Goal: Information Seeking & Learning: Stay updated

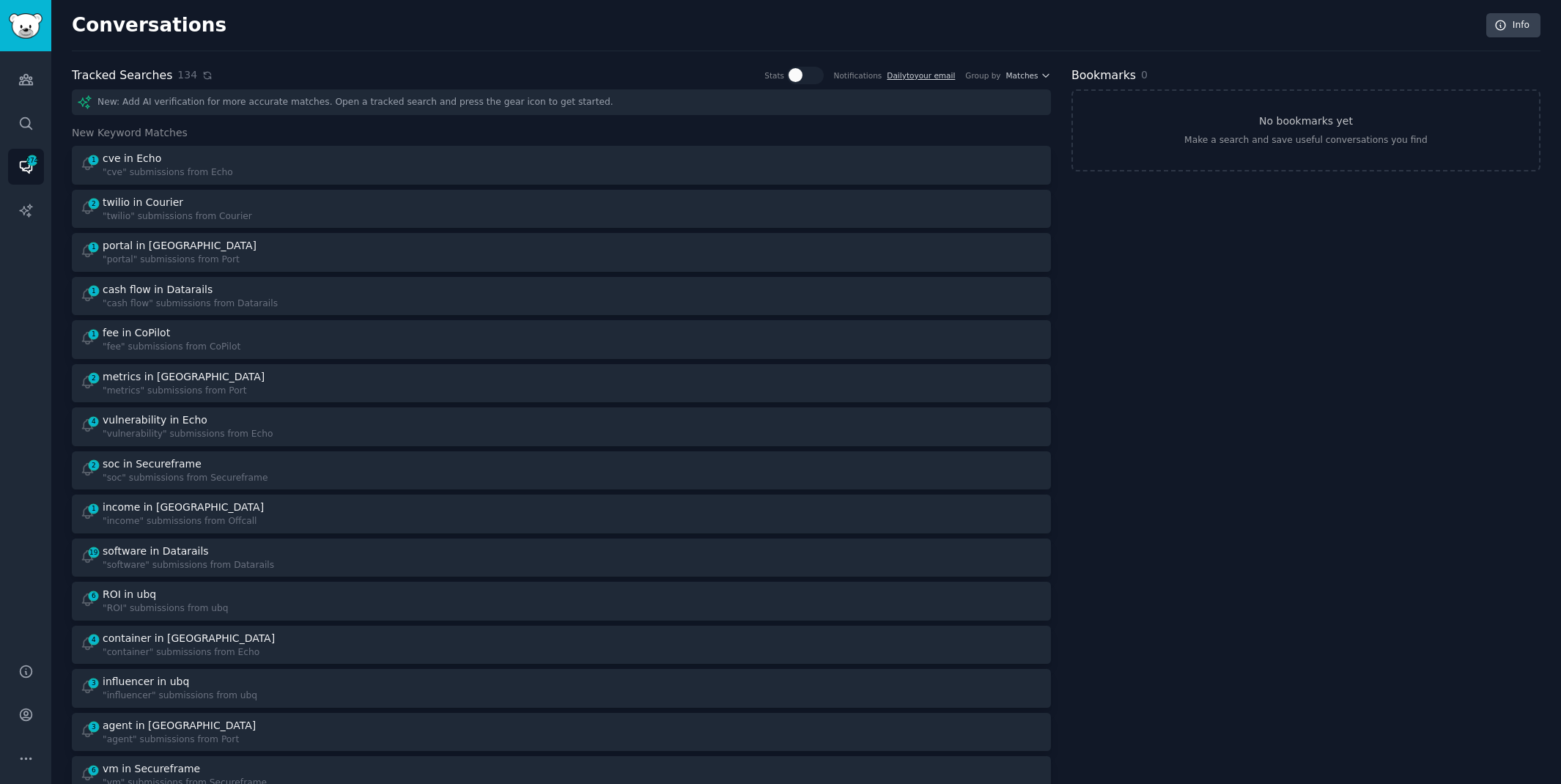
click at [202, 74] on icon at bounding box center [207, 75] width 10 height 10
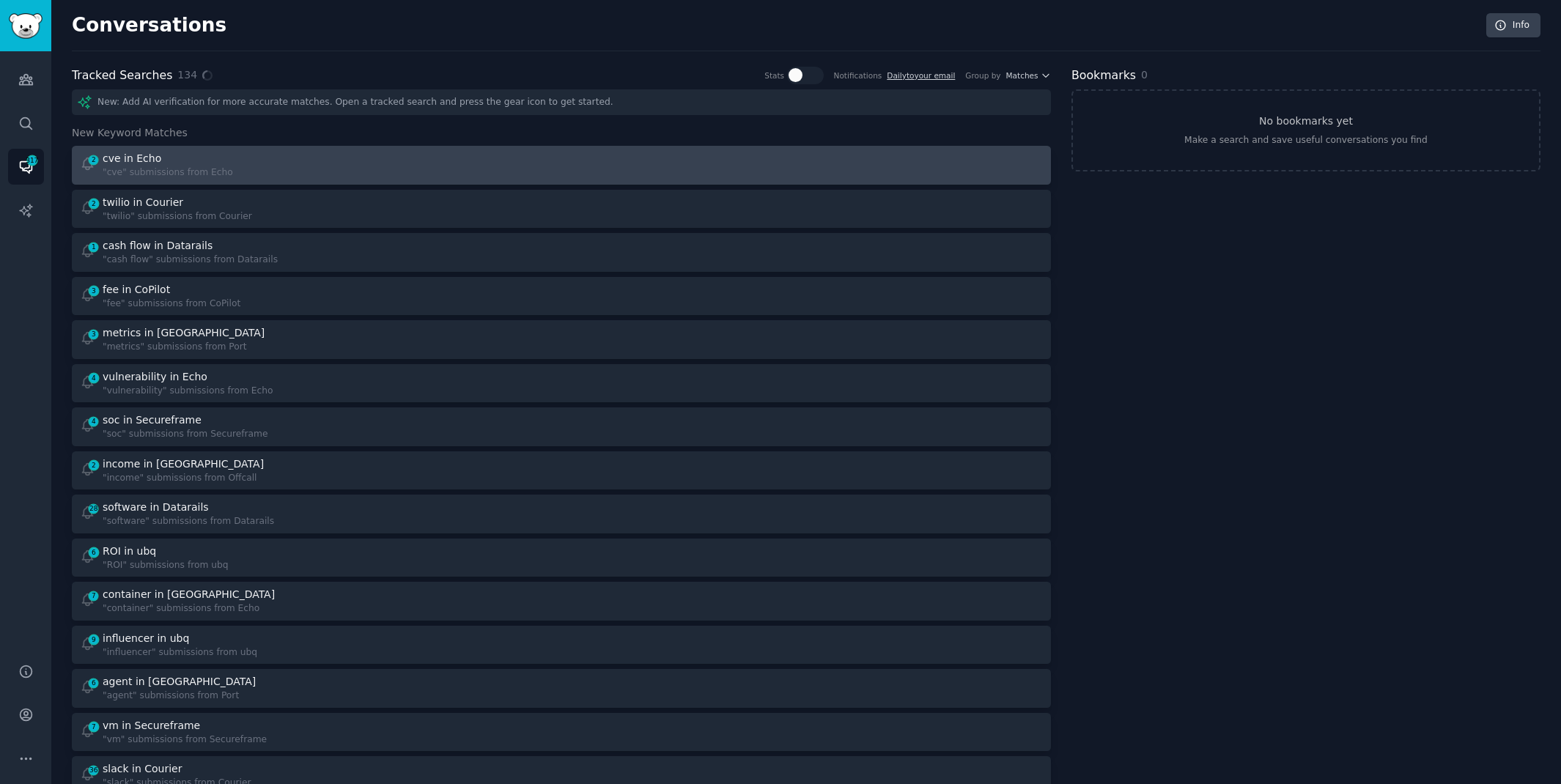
click at [536, 170] on div "2 cve in Echo "cve" submissions from Echo" at bounding box center [315, 165] width 472 height 29
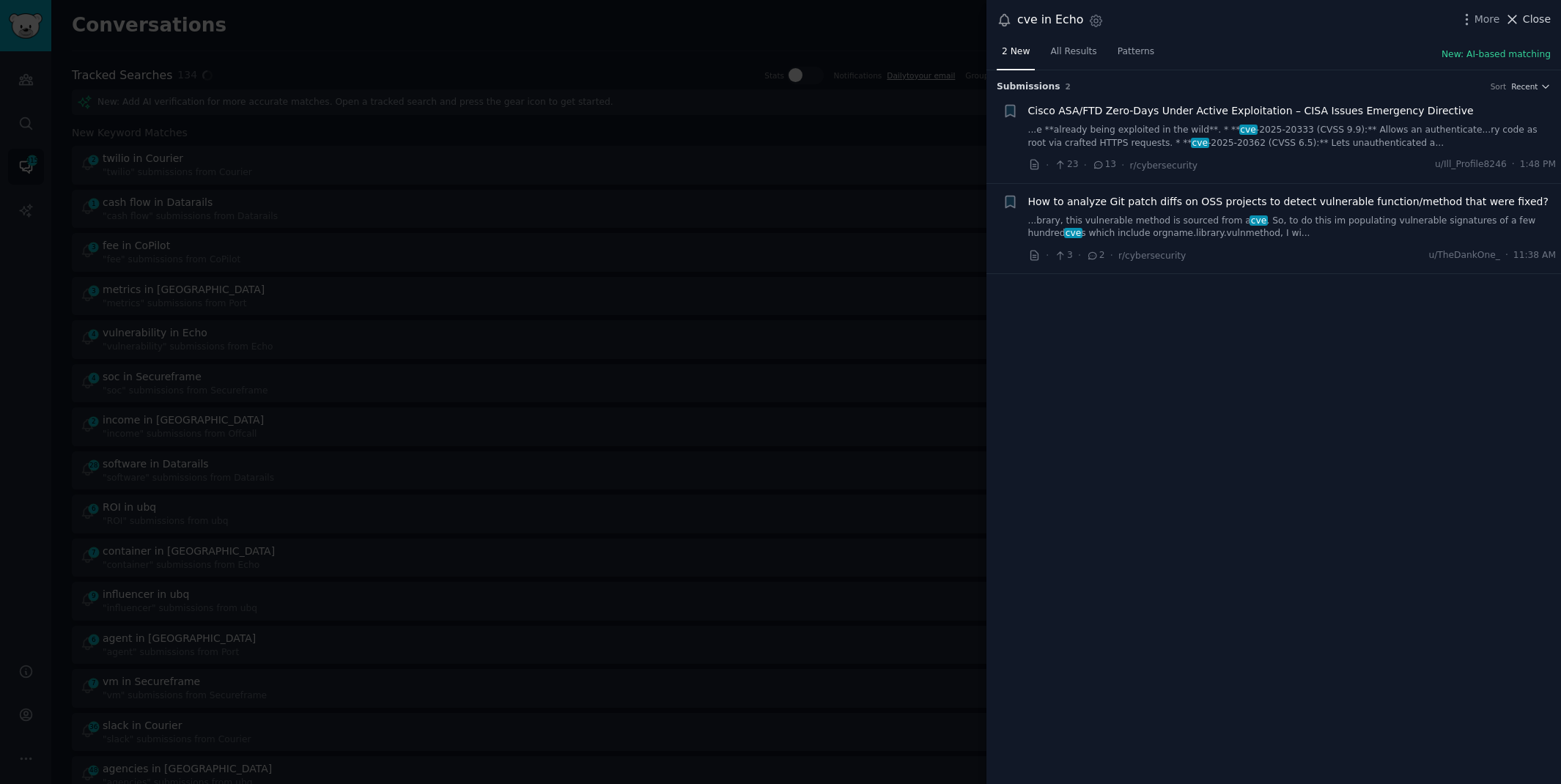
click at [1520, 16] on icon at bounding box center [1512, 20] width 16 height 16
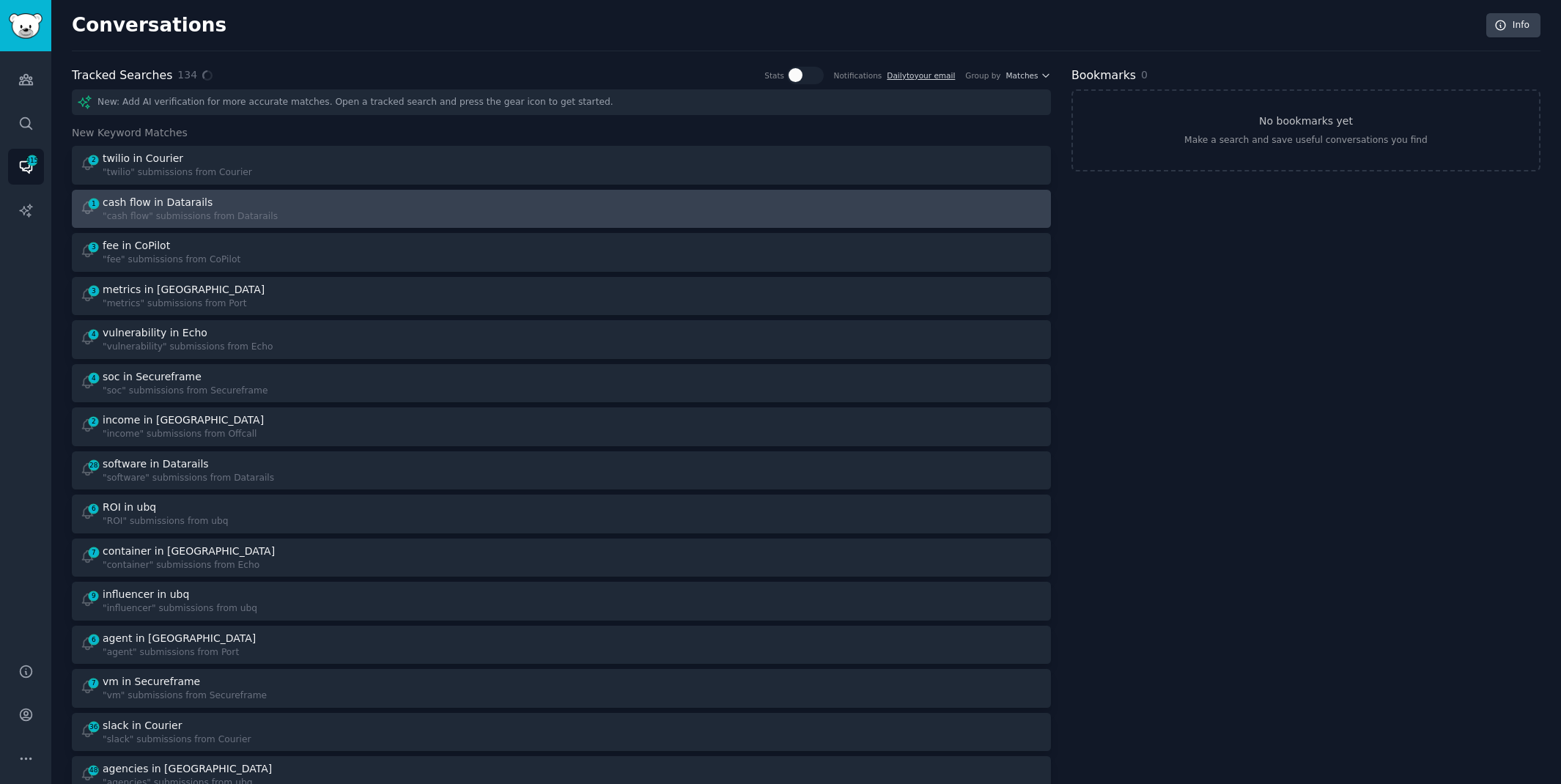
click at [246, 218] on div ""cash flow" submissions from Datarails" at bounding box center [190, 217] width 175 height 13
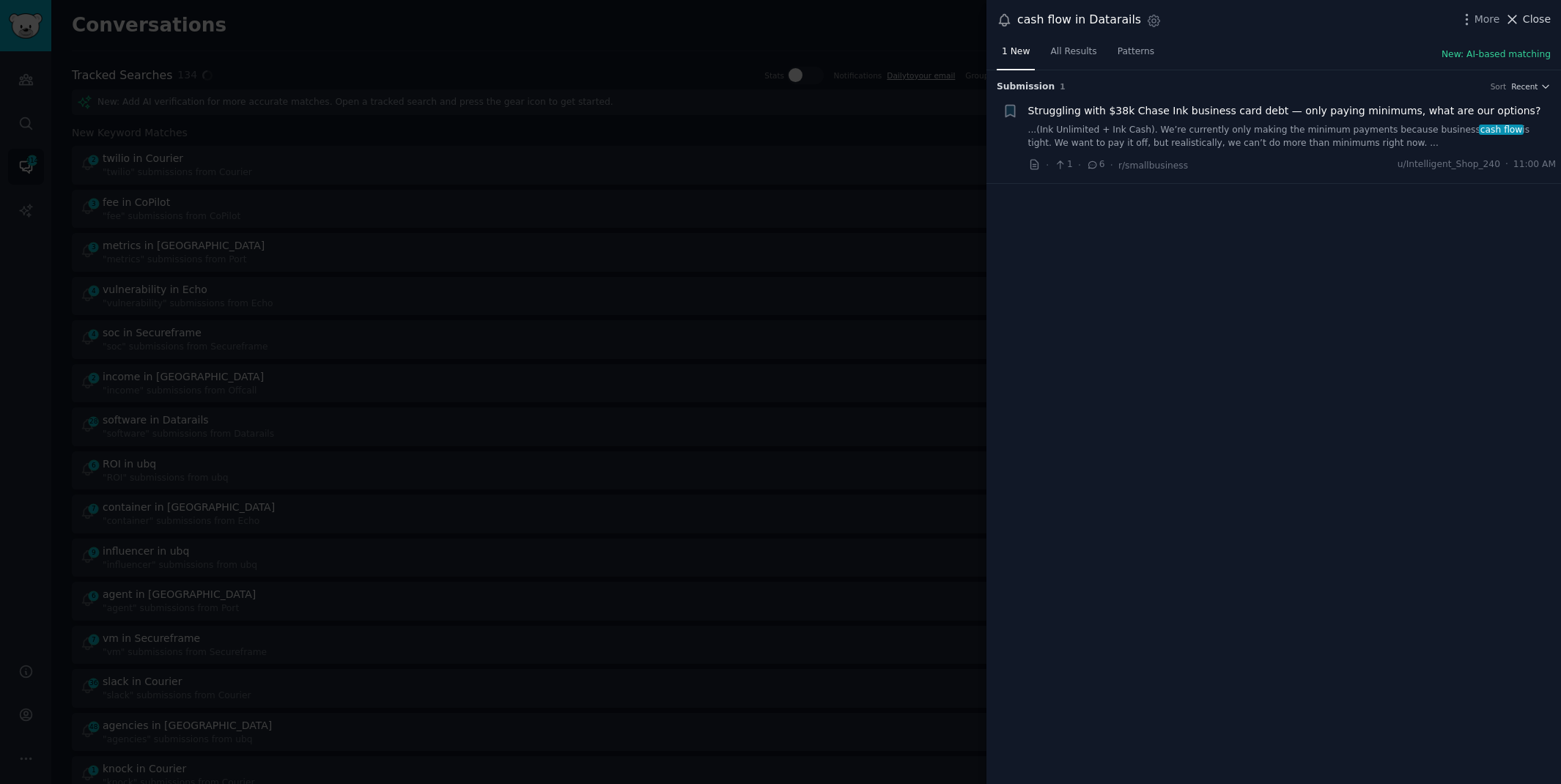
click at [1530, 13] on span "Close" at bounding box center [1537, 20] width 28 height 16
